Goal: Information Seeking & Learning: Find specific fact

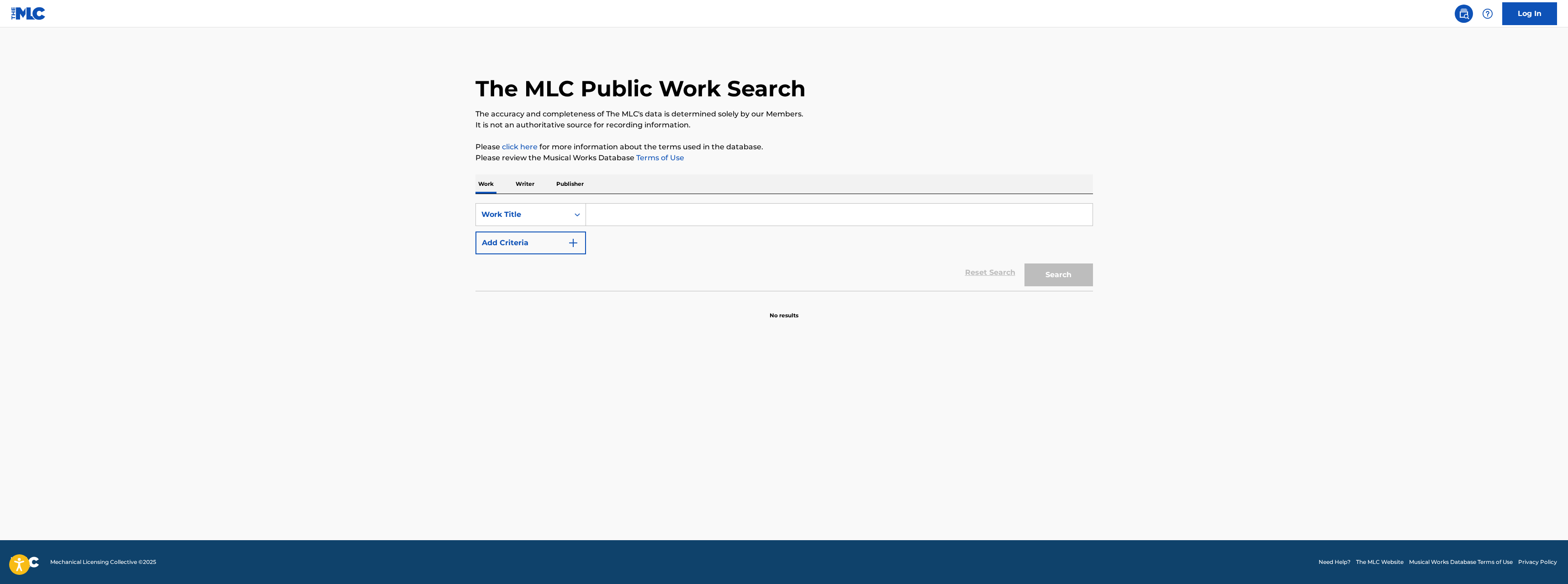
click at [628, 224] on input "Search Form" at bounding box center [839, 215] width 507 height 22
click at [629, 216] on input "Search Form" at bounding box center [839, 215] width 507 height 22
click at [539, 220] on div "Work Title" at bounding box center [522, 215] width 82 height 11
click at [602, 221] on input "Search Form" at bounding box center [839, 215] width 507 height 22
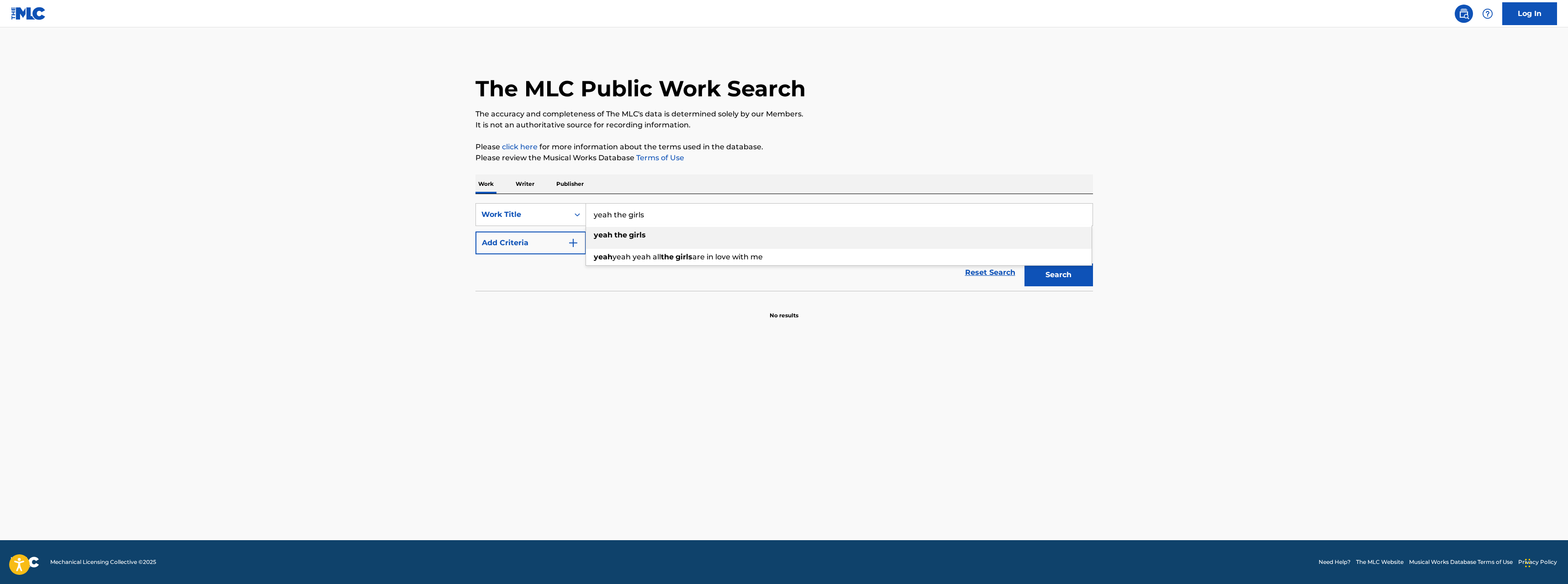
type input "yeah the girls"
click at [633, 232] on strong "girls" at bounding box center [638, 235] width 17 height 9
click at [1086, 277] on button "Search" at bounding box center [1059, 275] width 69 height 23
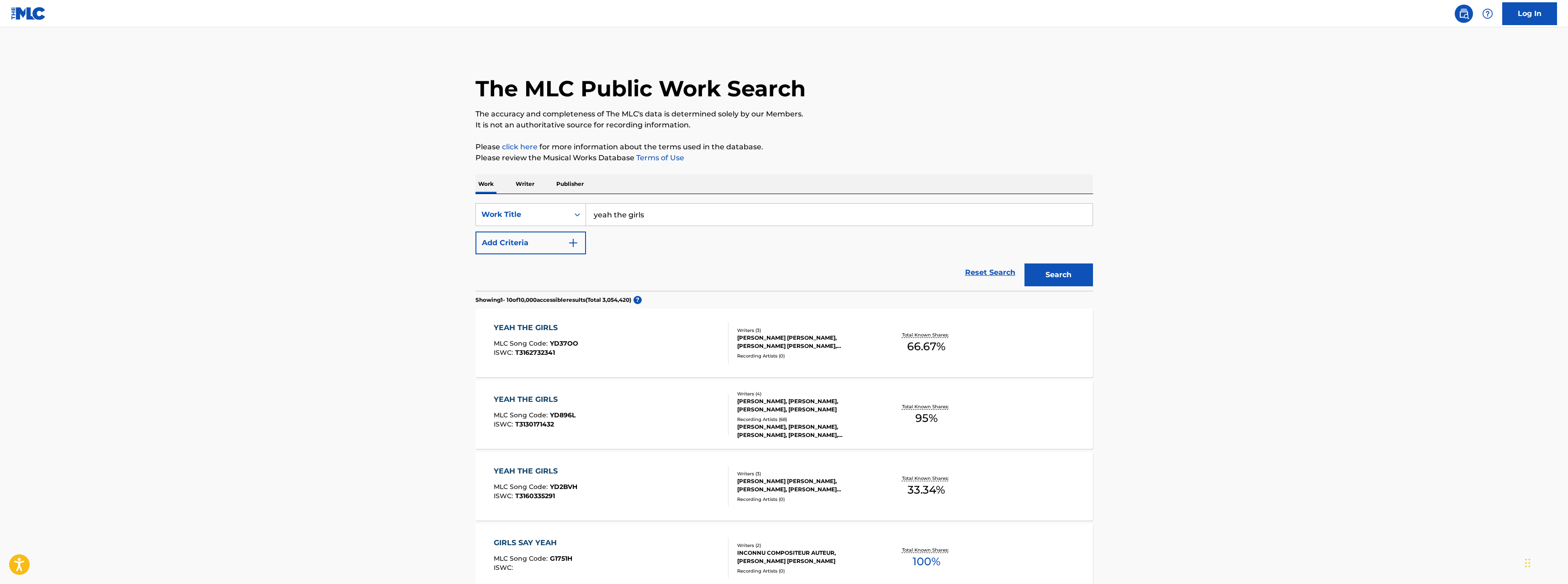
click at [542, 399] on div "YEAH THE GIRLS" at bounding box center [535, 399] width 82 height 11
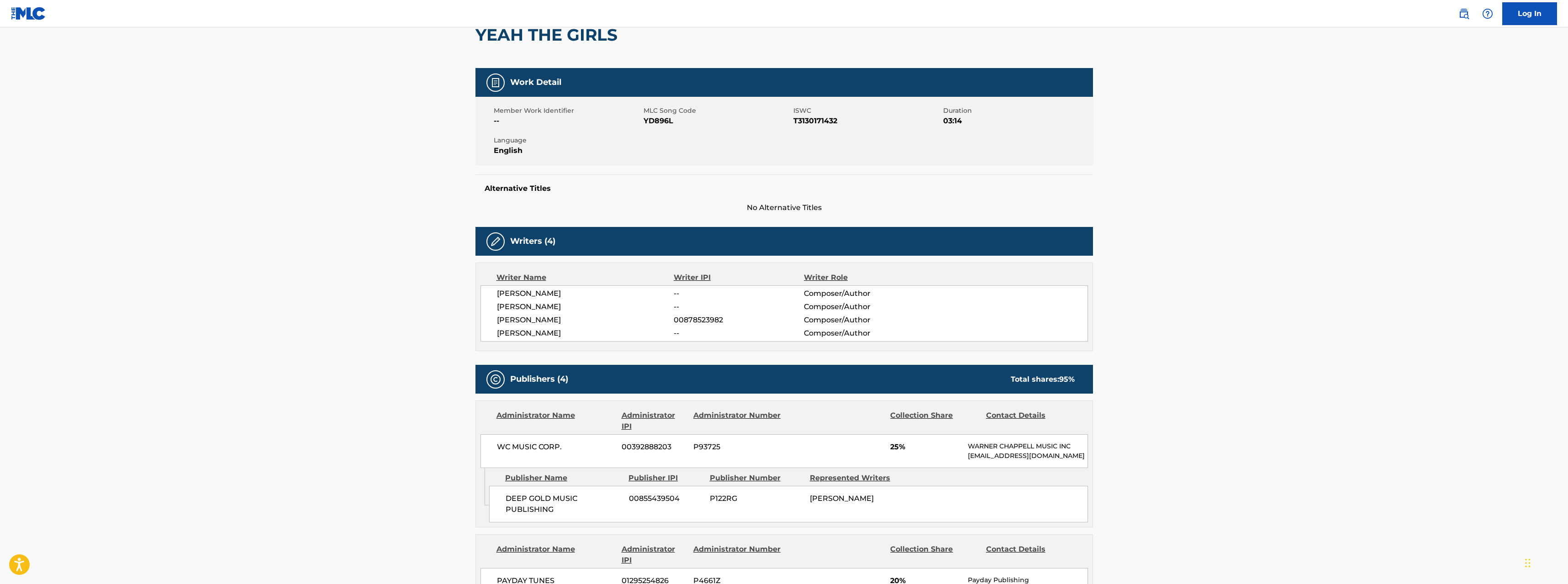
scroll to position [274, 0]
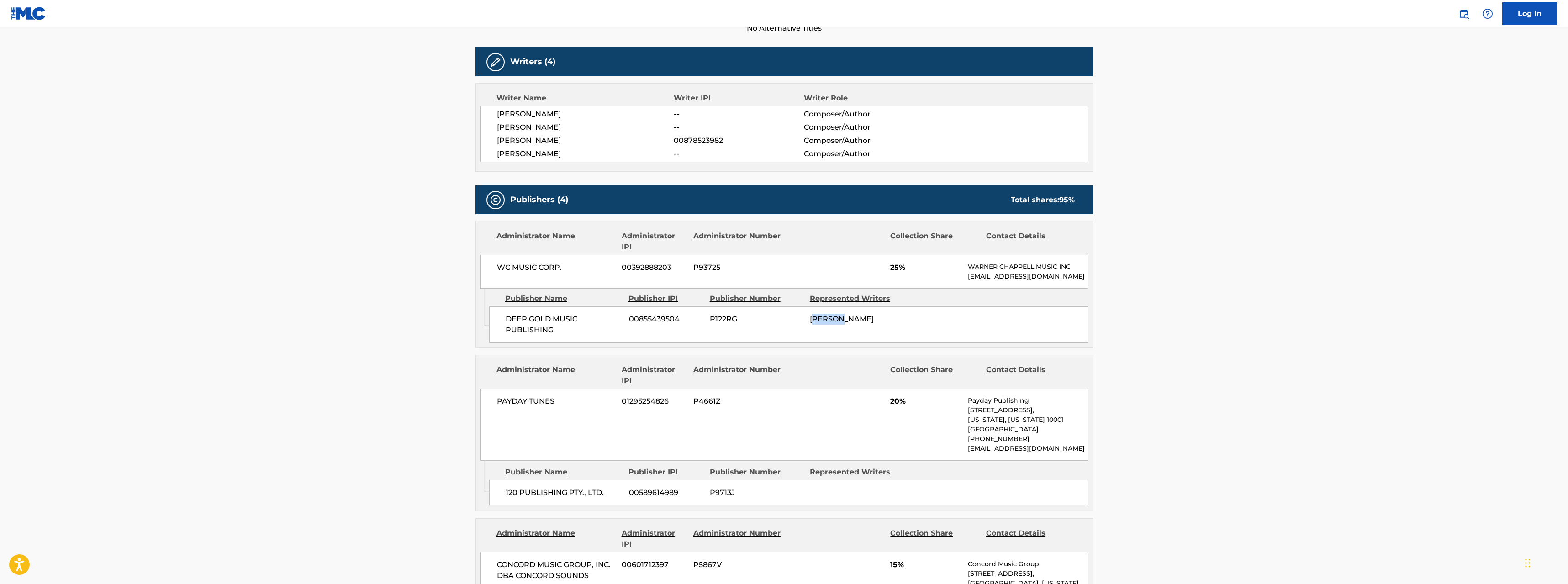
drag, startPoint x: 823, startPoint y: 332, endPoint x: 852, endPoint y: 332, distance: 29.0
click at [848, 325] on div "[PERSON_NAME]" at bounding box center [856, 319] width 93 height 11
click at [853, 323] on span "[PERSON_NAME]" at bounding box center [842, 319] width 64 height 9
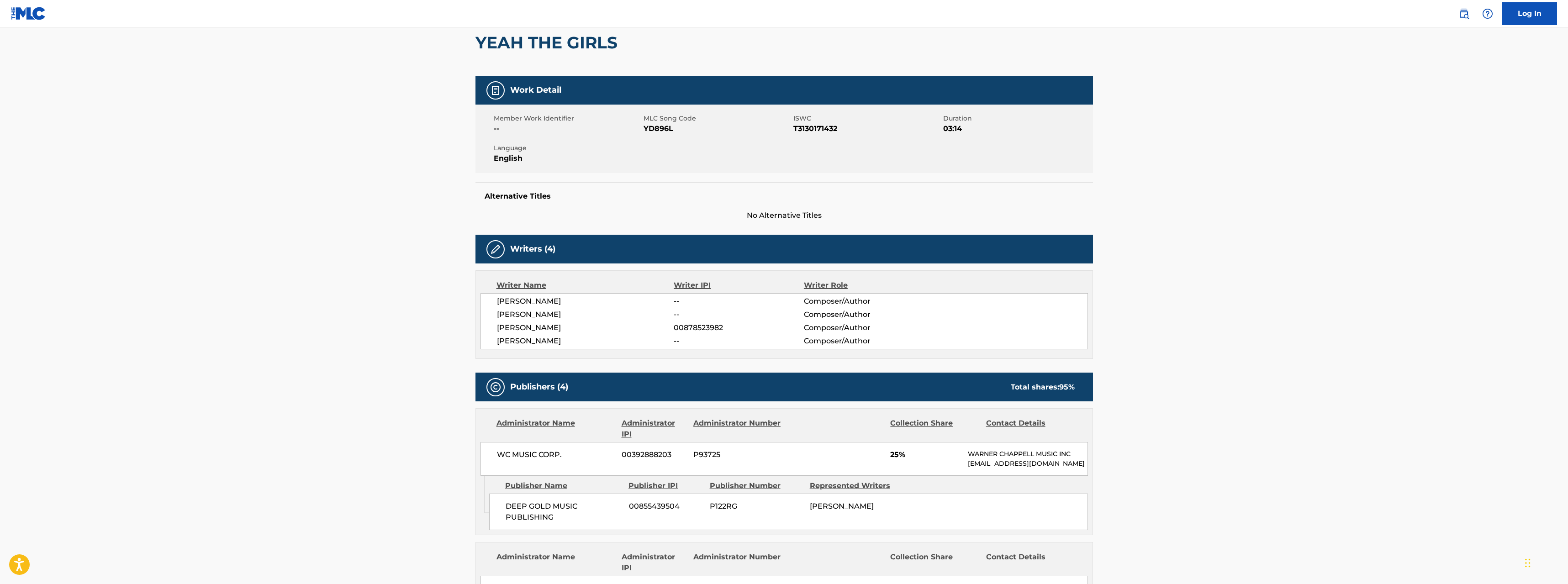
scroll to position [0, 0]
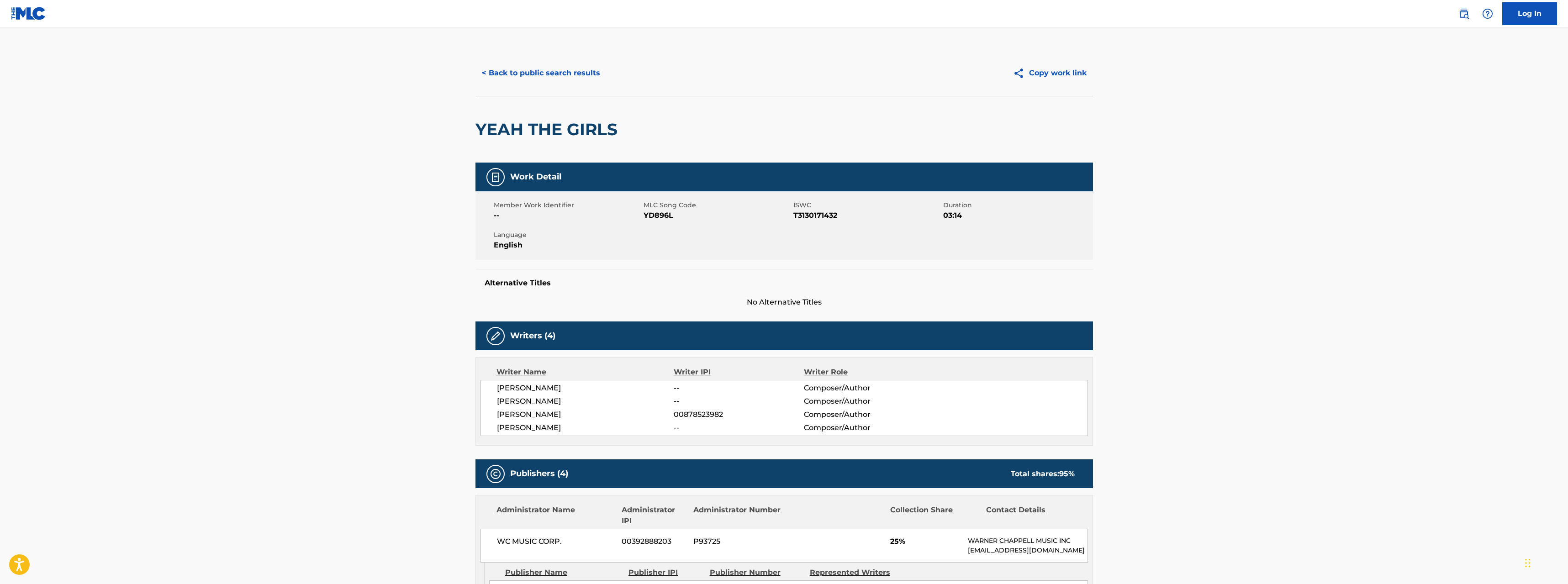
click at [537, 66] on button "< Back to public search results" at bounding box center [541, 73] width 131 height 23
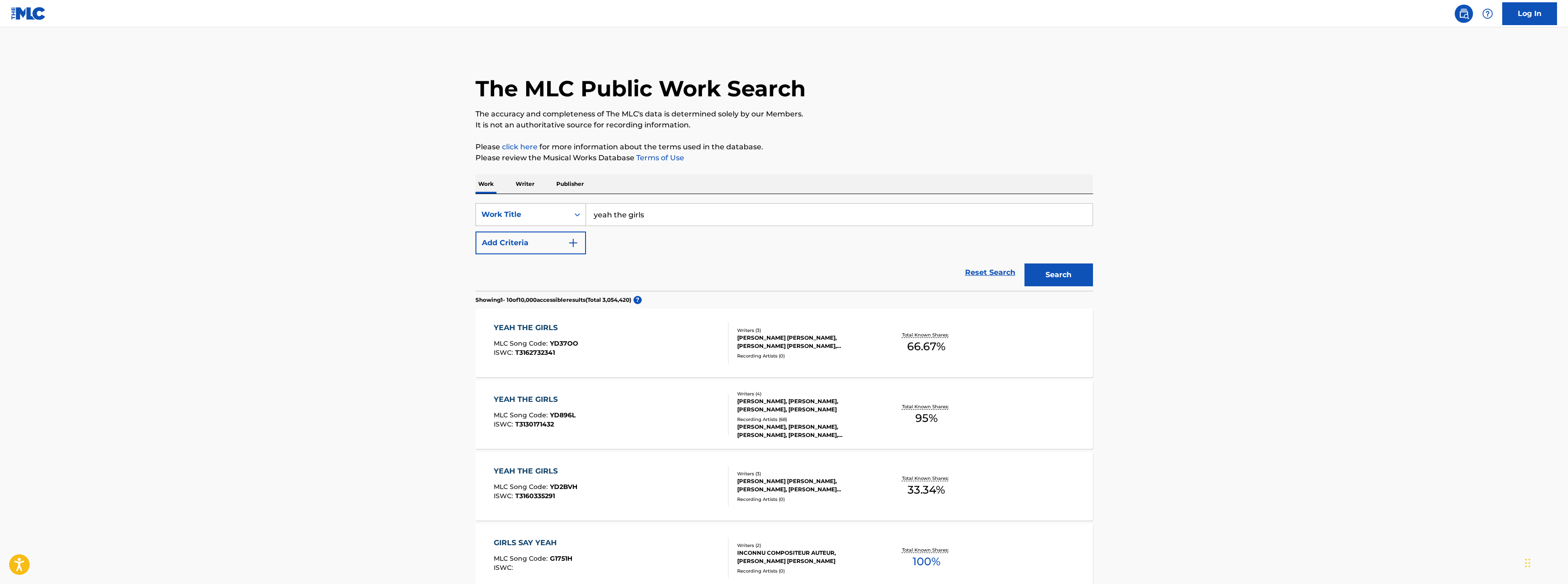
click at [540, 219] on div "Work Title" at bounding box center [522, 215] width 82 height 11
click at [540, 217] on div "Work Title" at bounding box center [522, 215] width 82 height 11
click at [574, 238] on img "Search Form" at bounding box center [573, 243] width 11 height 11
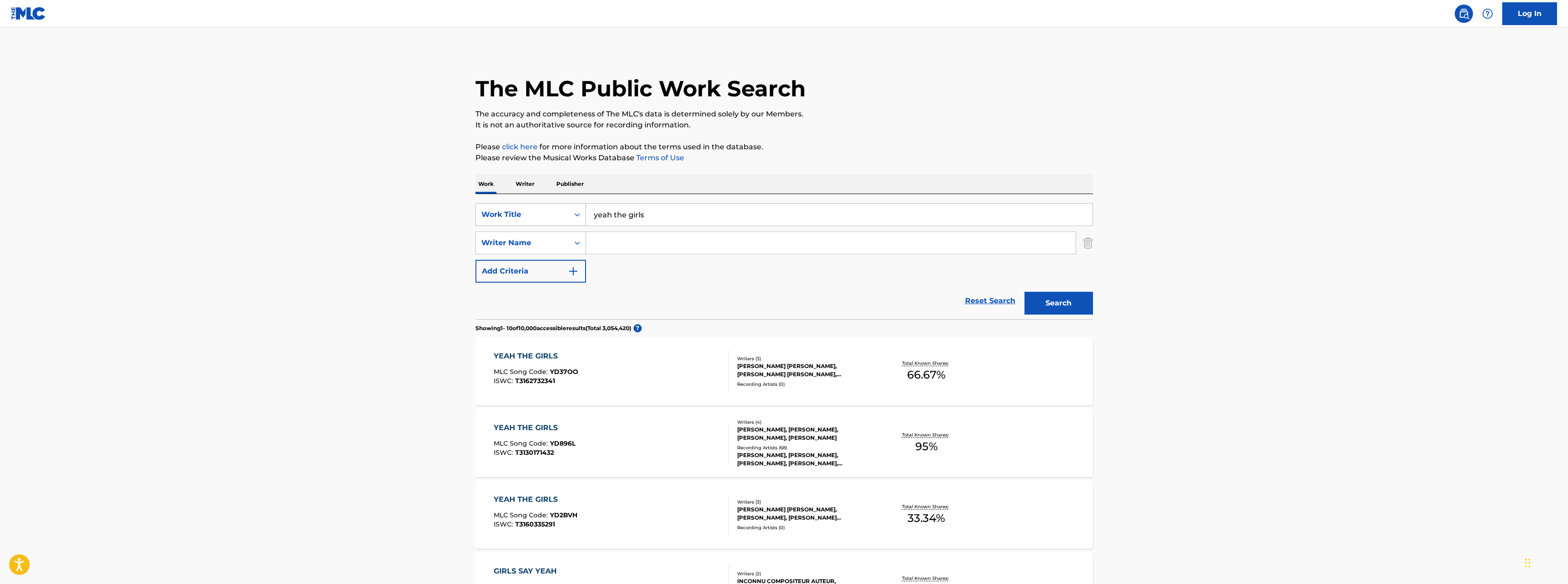
drag, startPoint x: 673, startPoint y: 221, endPoint x: 560, endPoint y: 221, distance: 113.0
click at [560, 221] on div "SearchWithCriteria91bc1425-0eb3-45a1-b8cd-961c48cf2ac0 Work Title yeah the girls" at bounding box center [784, 215] width 617 height 23
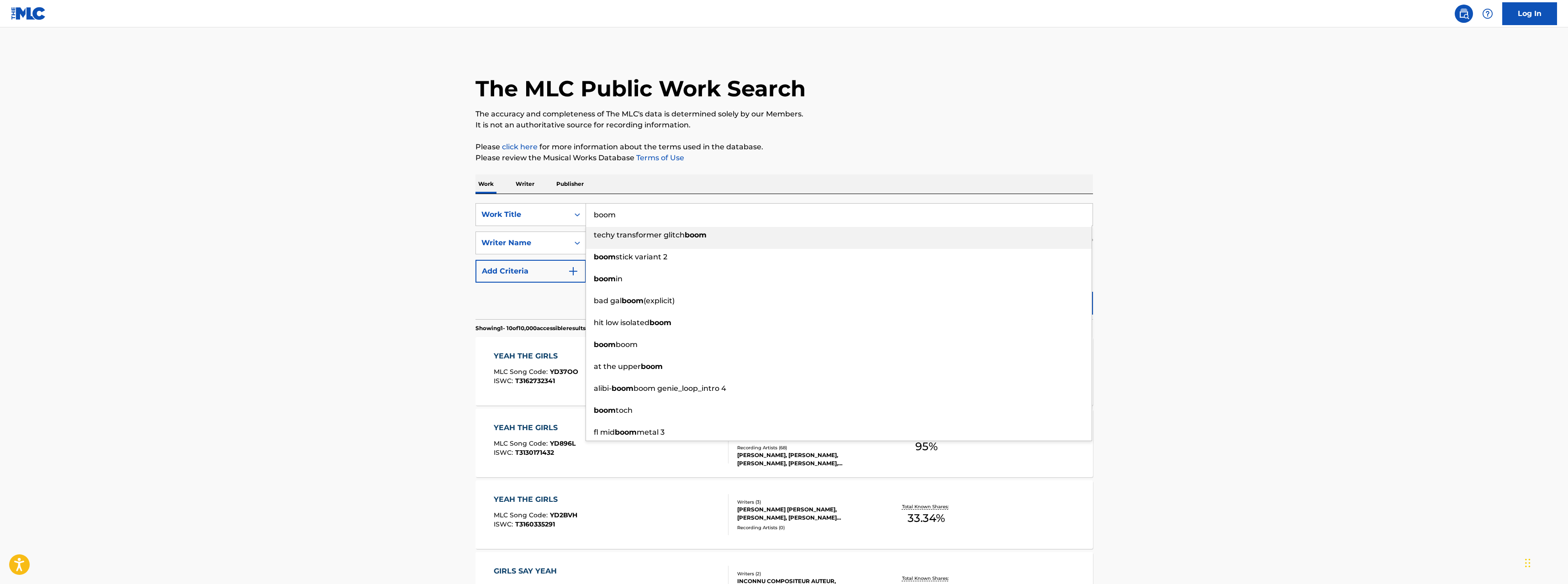
type input "boom"
click at [326, 240] on main "The MLC Public Work Search The accuracy and completeness of The MLC's data is d…" at bounding box center [784, 565] width 1568 height 1075
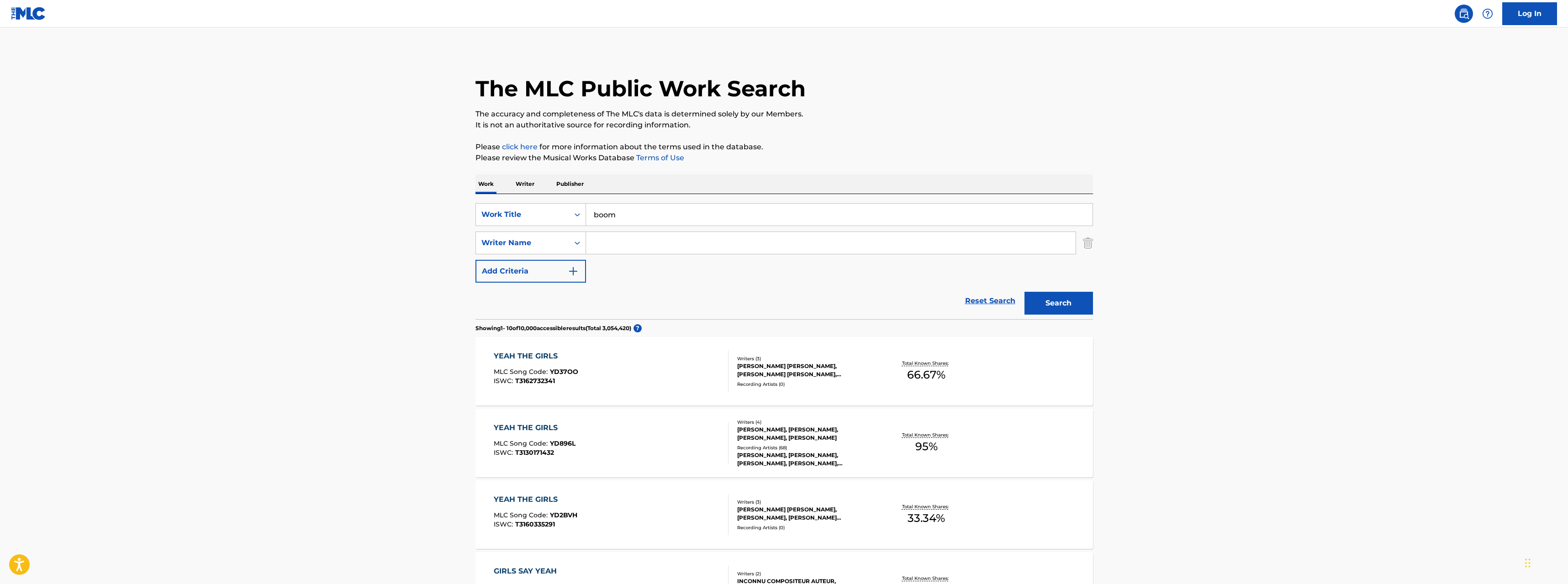
click at [597, 241] on input "Search Form" at bounding box center [831, 243] width 490 height 22
type input "romme"
click at [625, 275] on div "SearchWithCriteria91bc1425-0eb3-45a1-b8cd-961c48cf2ac0 Work Title boom SearchWi…" at bounding box center [784, 243] width 617 height 80
click at [1055, 306] on button "Search" at bounding box center [1059, 303] width 69 height 23
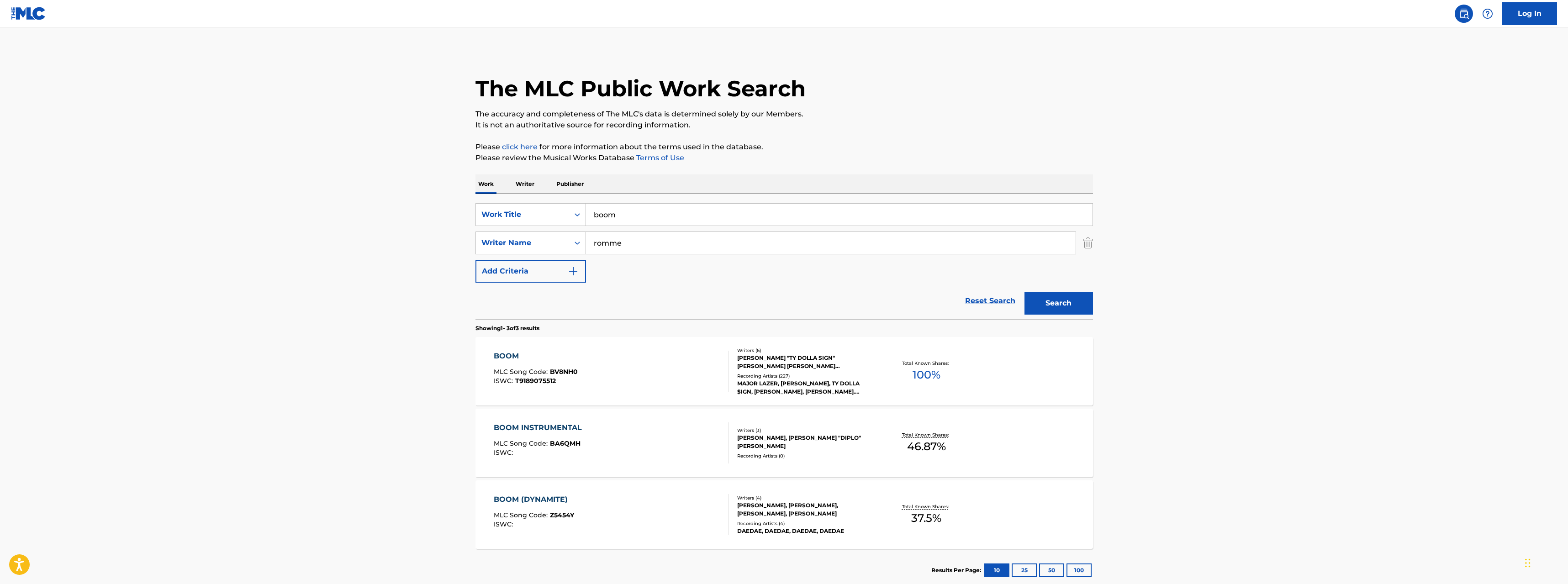
click at [560, 429] on div "BOOM INSTRUMENTAL" at bounding box center [540, 428] width 93 height 11
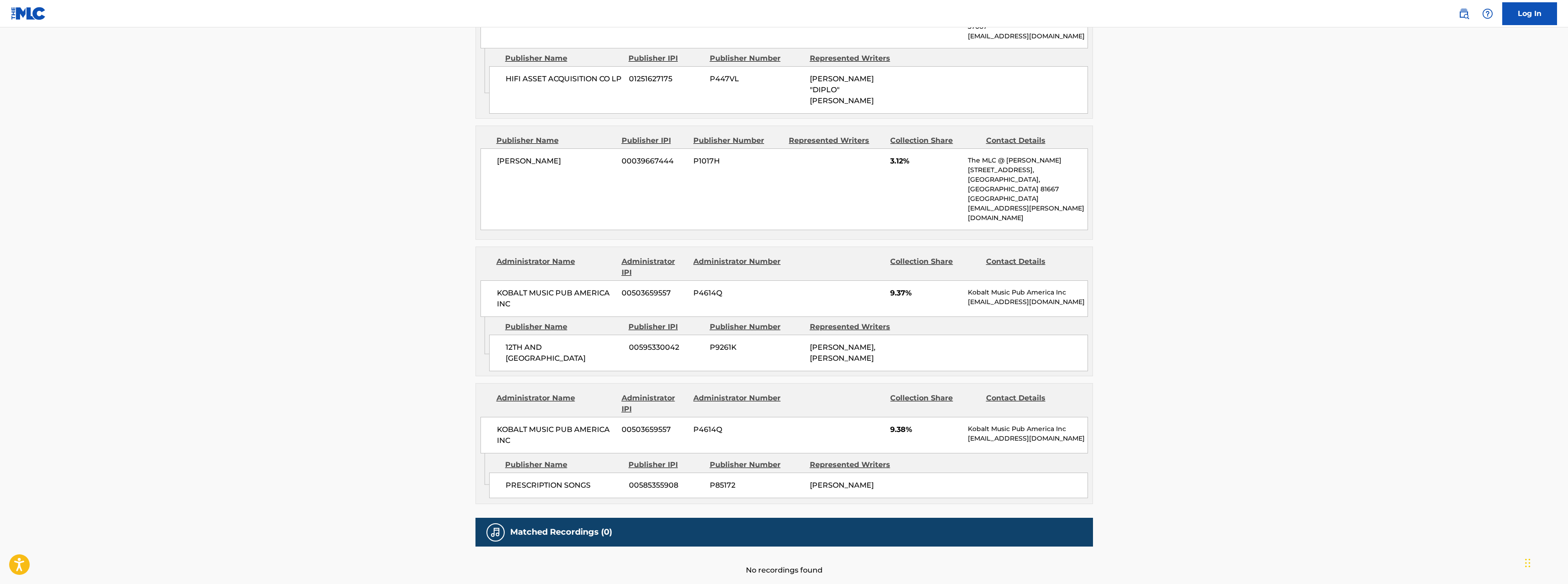
scroll to position [266, 0]
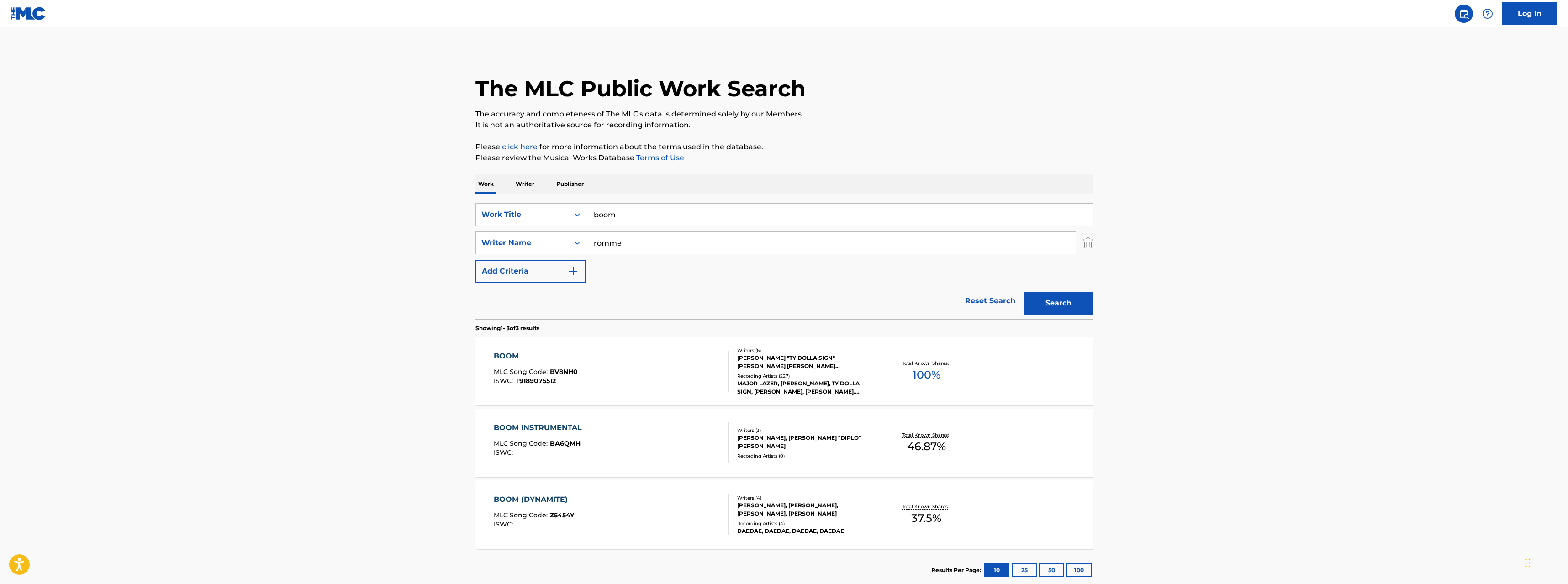
click at [519, 498] on div "BOOM (DYNAMITE)" at bounding box center [534, 500] width 80 height 11
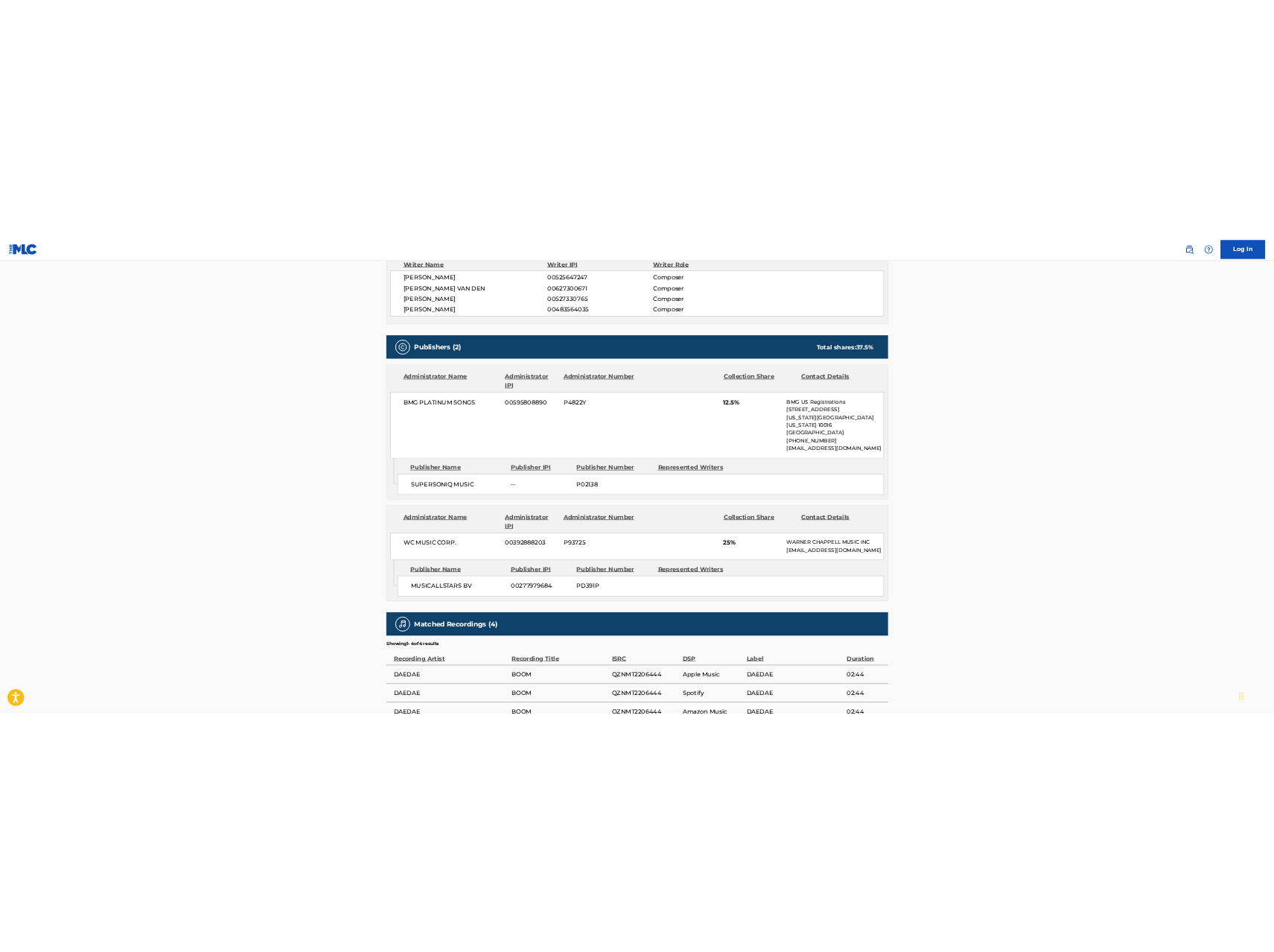
scroll to position [670, 0]
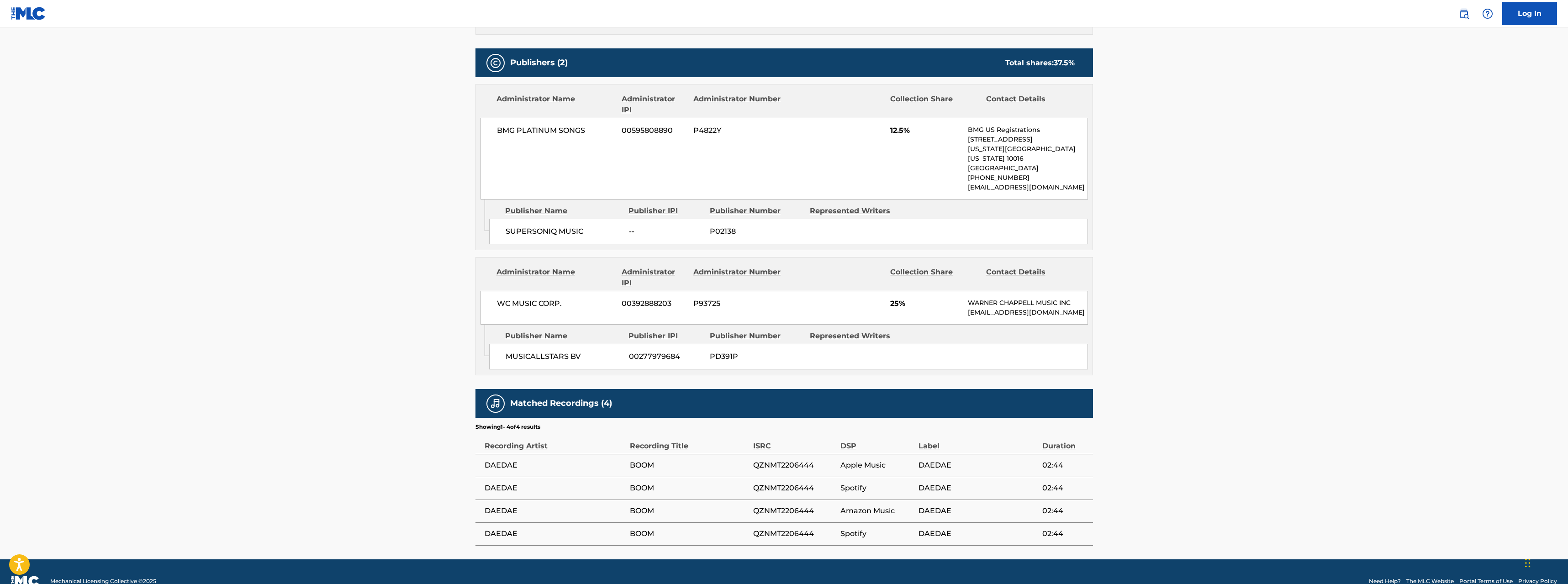
drag, startPoint x: 440, startPoint y: 412, endPoint x: 499, endPoint y: 369, distance: 73.0
click at [440, 412] on main "< Back to public search results Copy work link BOOM (DYNAMITE) Work Detail Memb…" at bounding box center [784, 88] width 1568 height 943
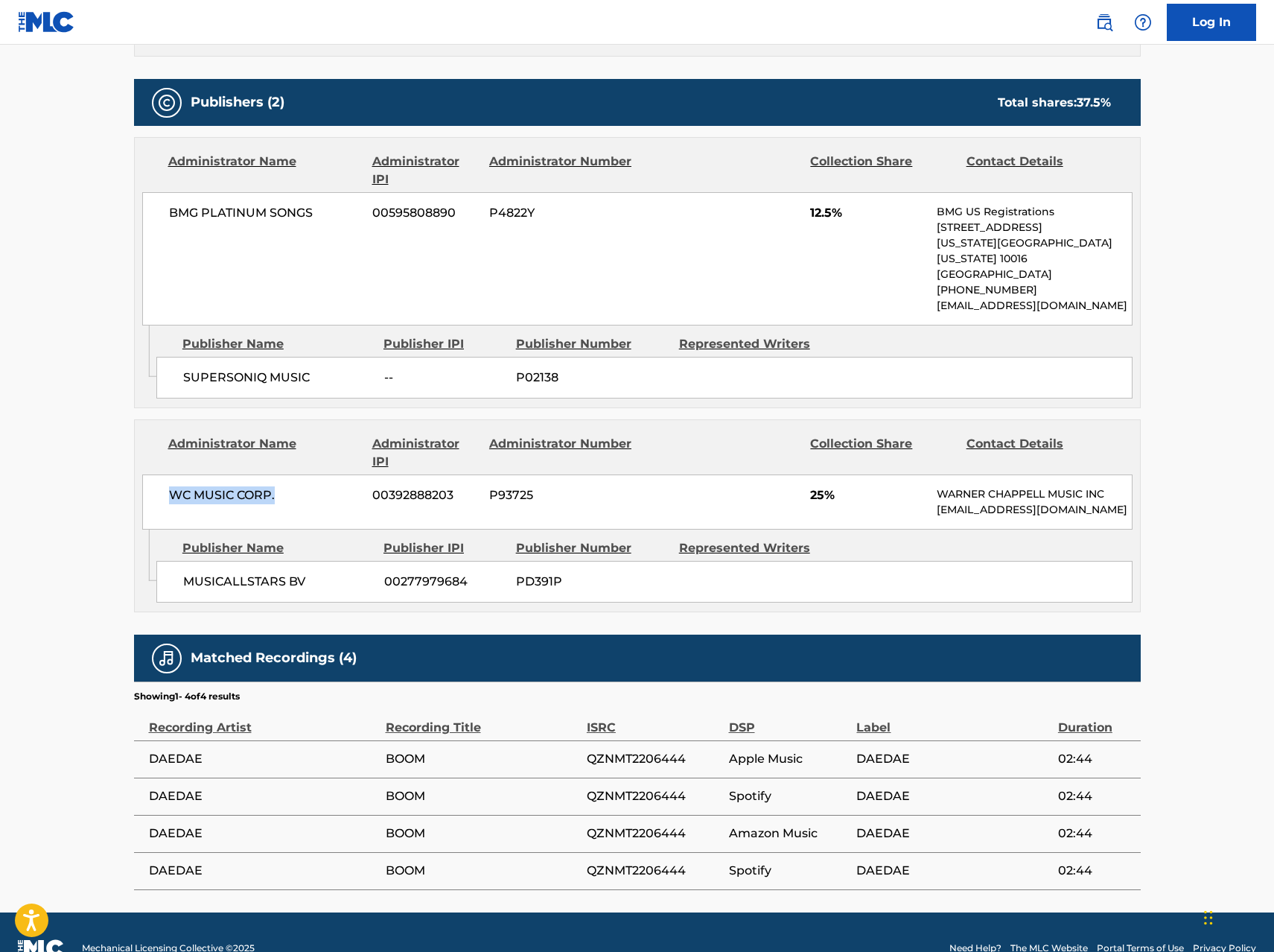
drag, startPoint x: 168, startPoint y: 477, endPoint x: 295, endPoint y: 481, distance: 127.1
click at [295, 481] on div "WC MUSIC CORP. 00392888203 P93725 25% [PERSON_NAME] MUSIC INC [EMAIL_ADDRESS][D…" at bounding box center [637, 502] width 991 height 56
copy span "WC MUSIC CORP."
drag, startPoint x: 491, startPoint y: 476, endPoint x: 541, endPoint y: 478, distance: 50.0
click at [541, 486] on span "P93725" at bounding box center [562, 495] width 145 height 18
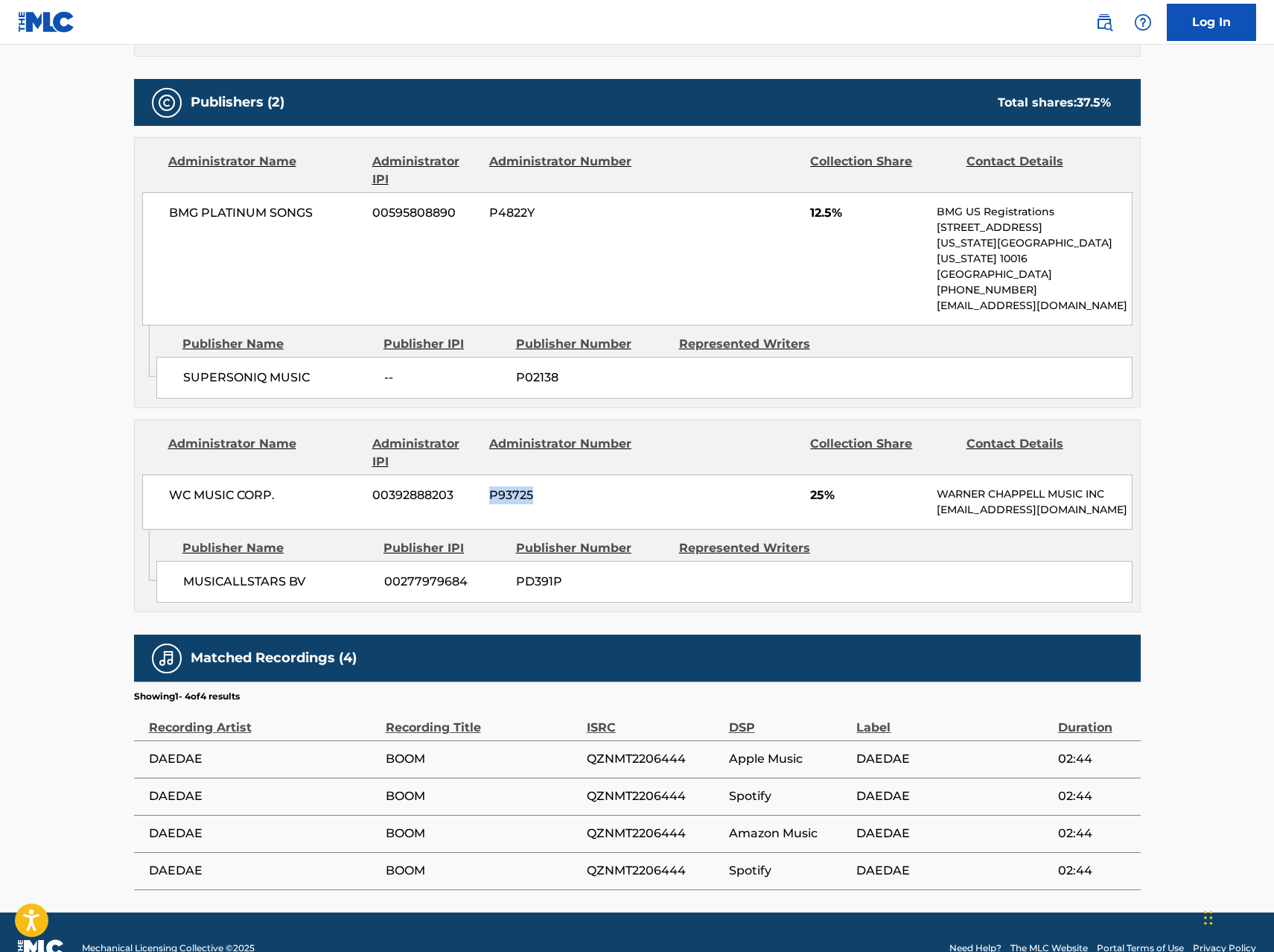
copy span "P93725"
drag, startPoint x: 490, startPoint y: 580, endPoint x: 595, endPoint y: 588, distance: 105.3
click at [595, 588] on div "MUSICALLSTARS BV 00277979684 PD391P" at bounding box center [644, 582] width 976 height 42
copy div "PD391P"
drag, startPoint x: 368, startPoint y: 479, endPoint x: 460, endPoint y: 473, distance: 92.2
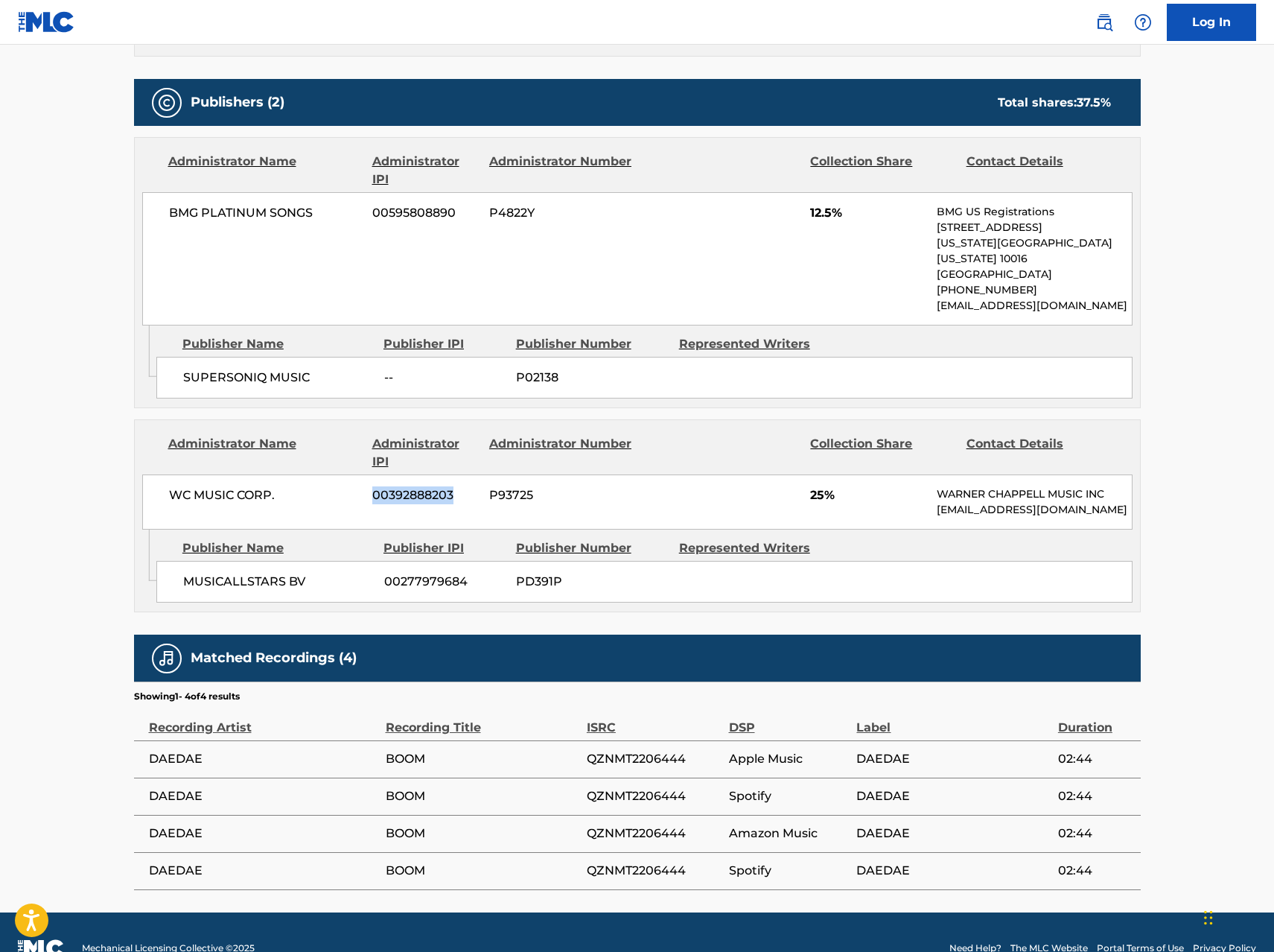
click at [460, 475] on div "WC MUSIC CORP. 00392888203 P93725 25% [PERSON_NAME] MUSIC INC [EMAIL_ADDRESS][D…" at bounding box center [637, 502] width 991 height 56
copy div "00392888203"
drag, startPoint x: 406, startPoint y: 579, endPoint x: 493, endPoint y: 580, distance: 87.0
click at [493, 580] on div "MUSICALLSTARS BV 00277979684 PD391P" at bounding box center [644, 582] width 976 height 42
copy div "00277979684"
